Goal: Transaction & Acquisition: Purchase product/service

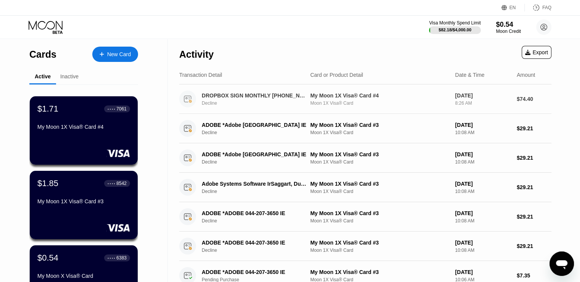
click at [375, 95] on div "My Moon 1X Visa® Card #4" at bounding box center [380, 95] width 139 height 6
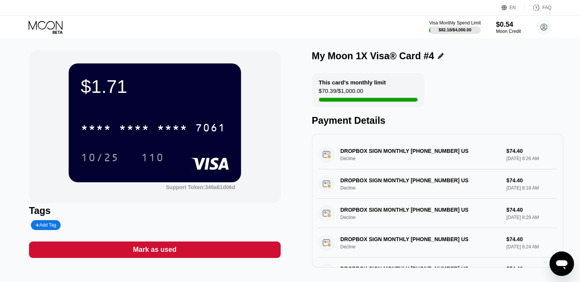
click at [39, 23] on icon at bounding box center [46, 27] width 35 height 13
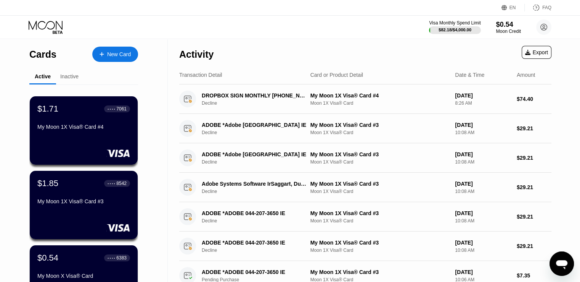
click at [108, 51] on div "New Card" at bounding box center [119, 54] width 24 height 6
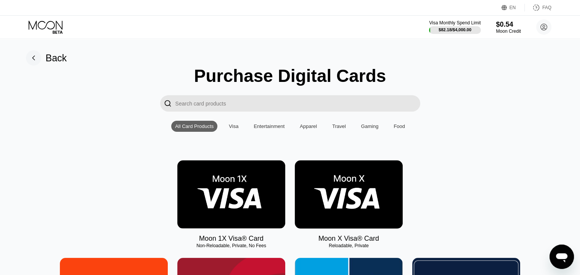
click at [241, 179] on img at bounding box center [231, 195] width 108 height 68
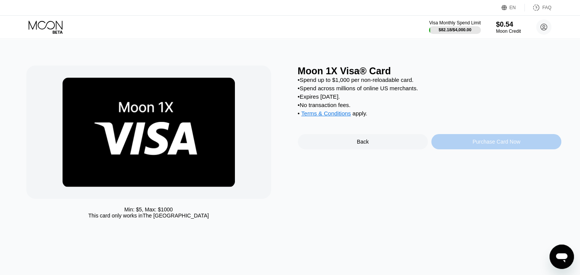
click at [460, 147] on div "Purchase Card Now" at bounding box center [496, 141] width 130 height 15
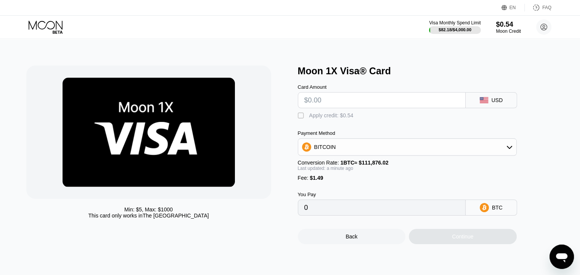
click at [331, 99] on input "text" at bounding box center [381, 100] width 155 height 15
type input "$300"
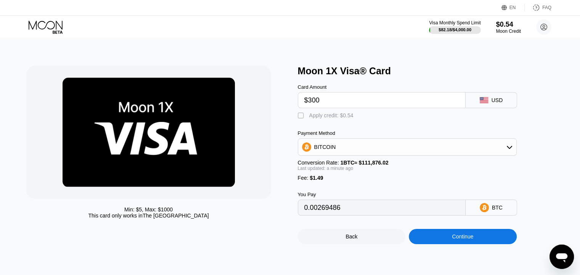
type input "0.00269486"
type input "$300"
click at [317, 150] on div "BITCOIN" at bounding box center [325, 147] width 22 height 6
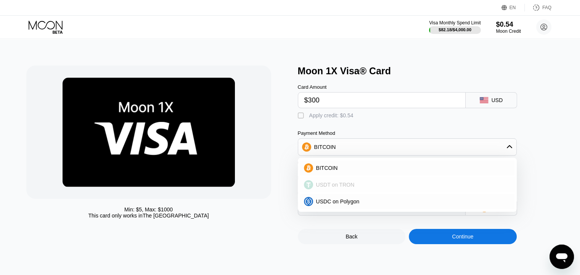
click at [327, 188] on span "USDT on TRON" at bounding box center [335, 185] width 39 height 6
type input "304.54"
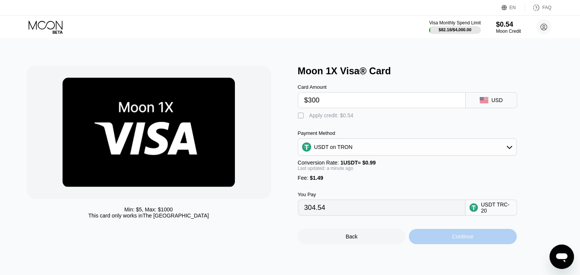
click at [453, 240] on div "Continue" at bounding box center [463, 236] width 108 height 15
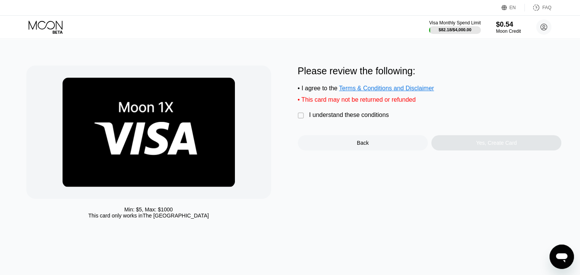
click at [373, 119] on div "I understand these conditions" at bounding box center [349, 115] width 80 height 7
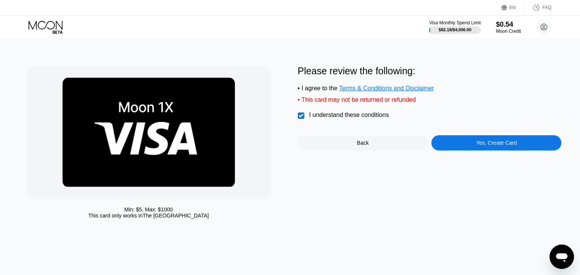
click at [472, 140] on div "Please review the following: • I agree to the Terms & Conditions and Disclaimer…" at bounding box center [430, 108] width 264 height 85
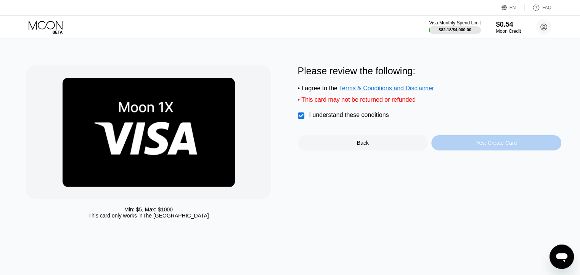
click at [476, 148] on div "Yes, Create Card" at bounding box center [496, 142] width 130 height 15
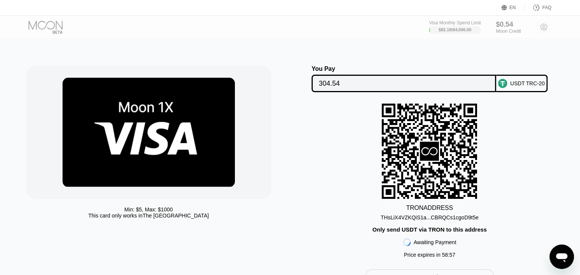
click at [431, 221] on div "THsLiX4VZKQiS1a...CBRQCs1cgoD9t5e" at bounding box center [430, 218] width 98 height 6
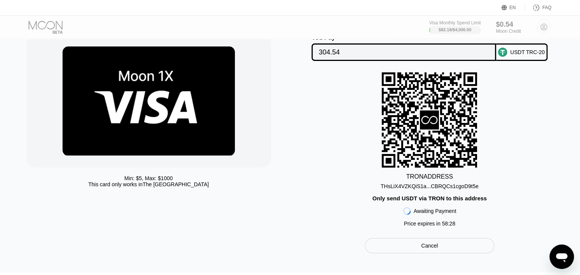
scroll to position [31, 0]
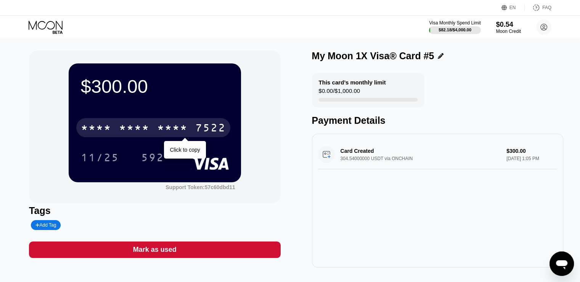
click at [191, 130] on div "* * * * * * * * * * * * 7522" at bounding box center [153, 127] width 154 height 19
